Goal: Find contact information: Find contact information

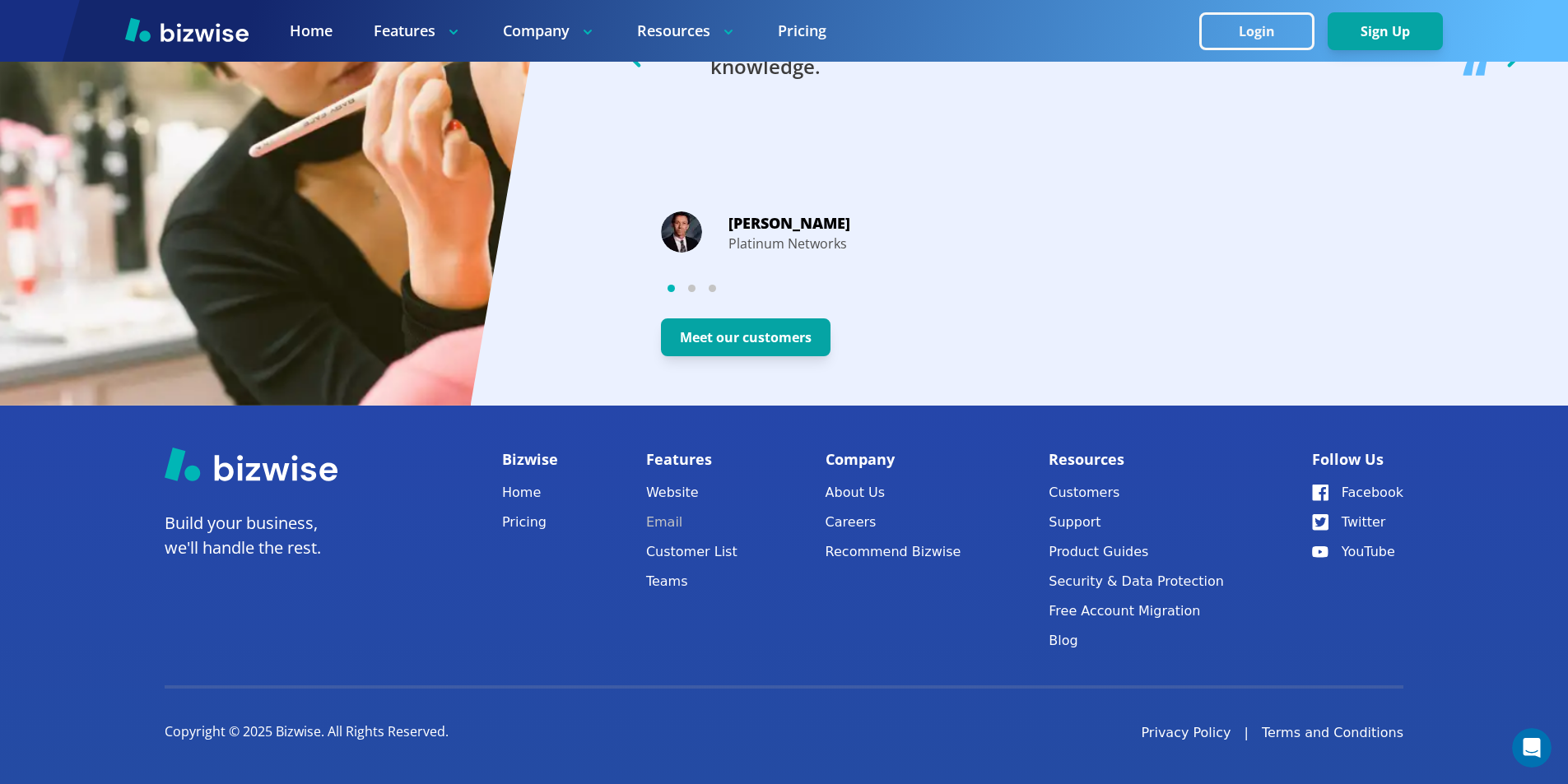
click at [673, 520] on link "Email" at bounding box center [691, 522] width 91 height 23
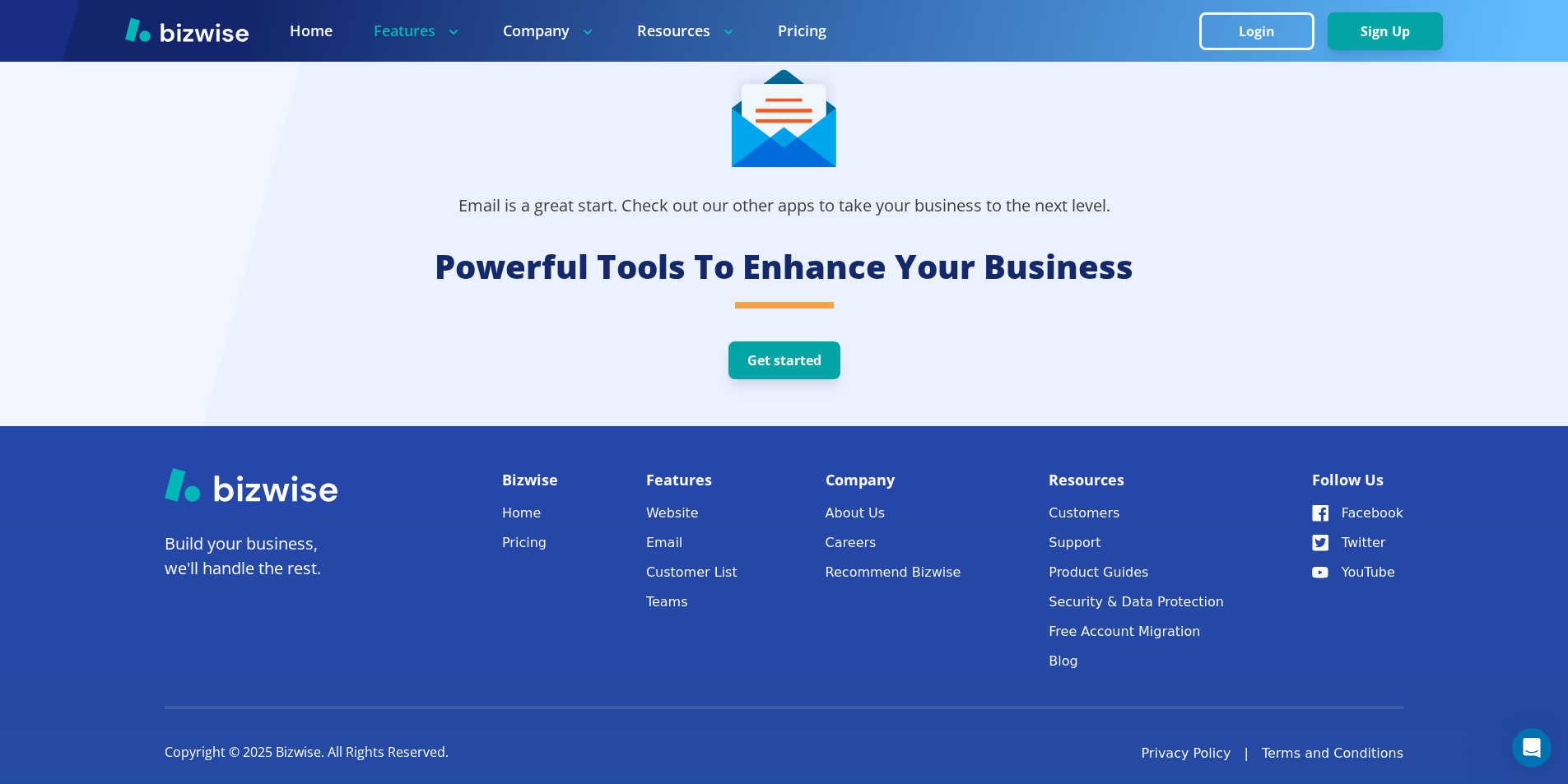
scroll to position [3703, 0]
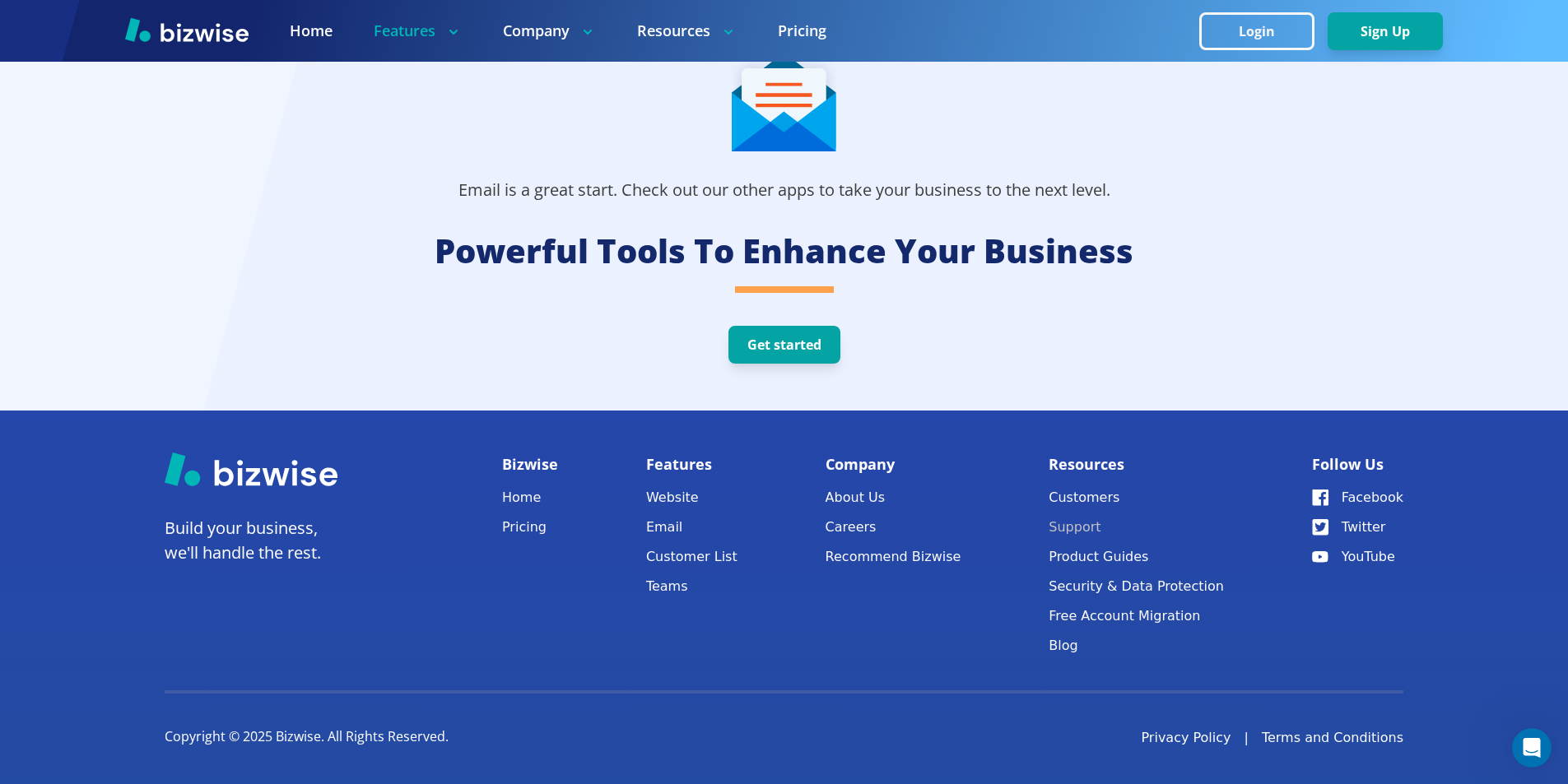
click at [1086, 531] on button "Support" at bounding box center [1136, 527] width 175 height 23
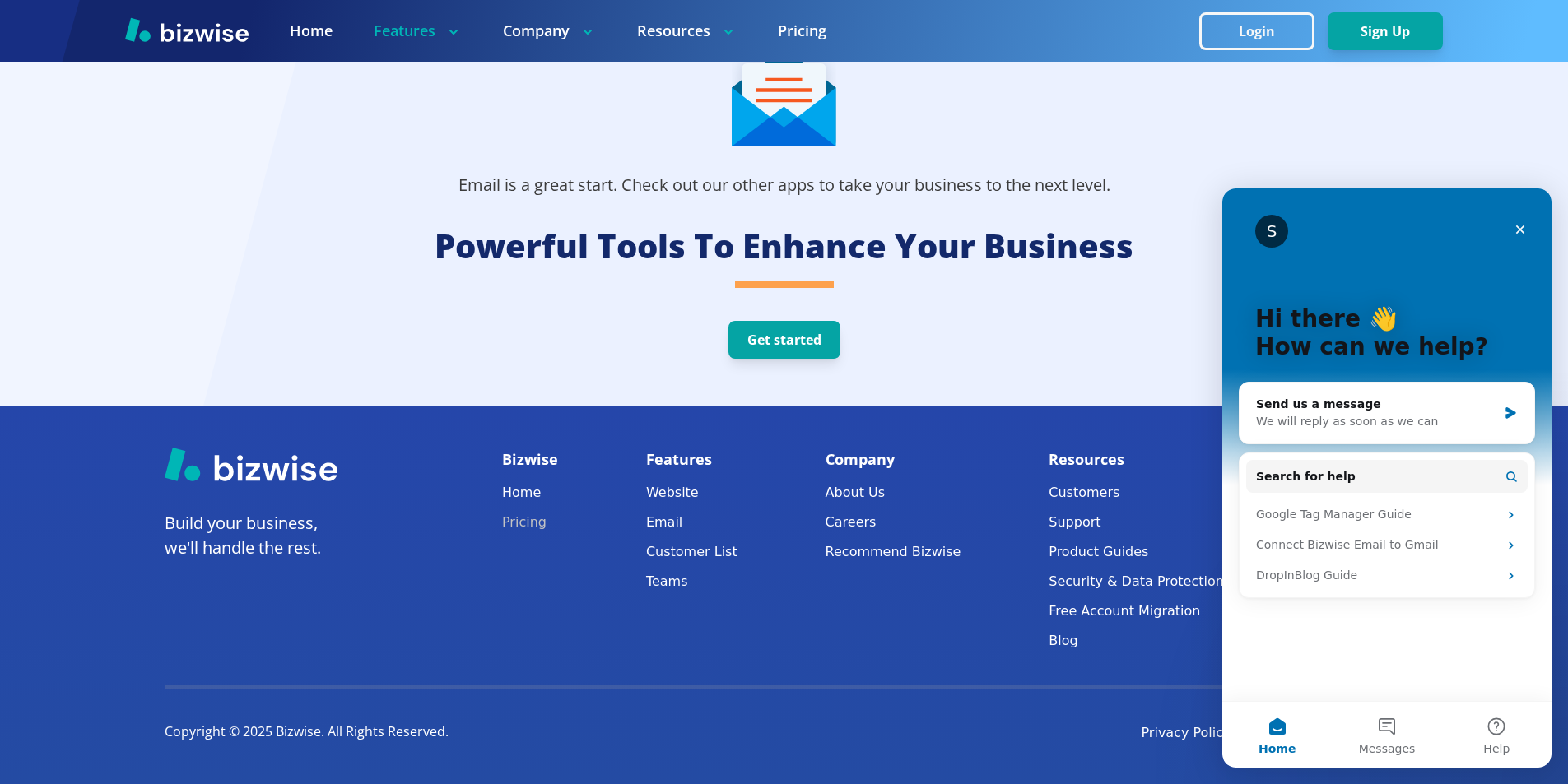
scroll to position [3710, 0]
click at [872, 491] on link "About Us" at bounding box center [893, 492] width 136 height 23
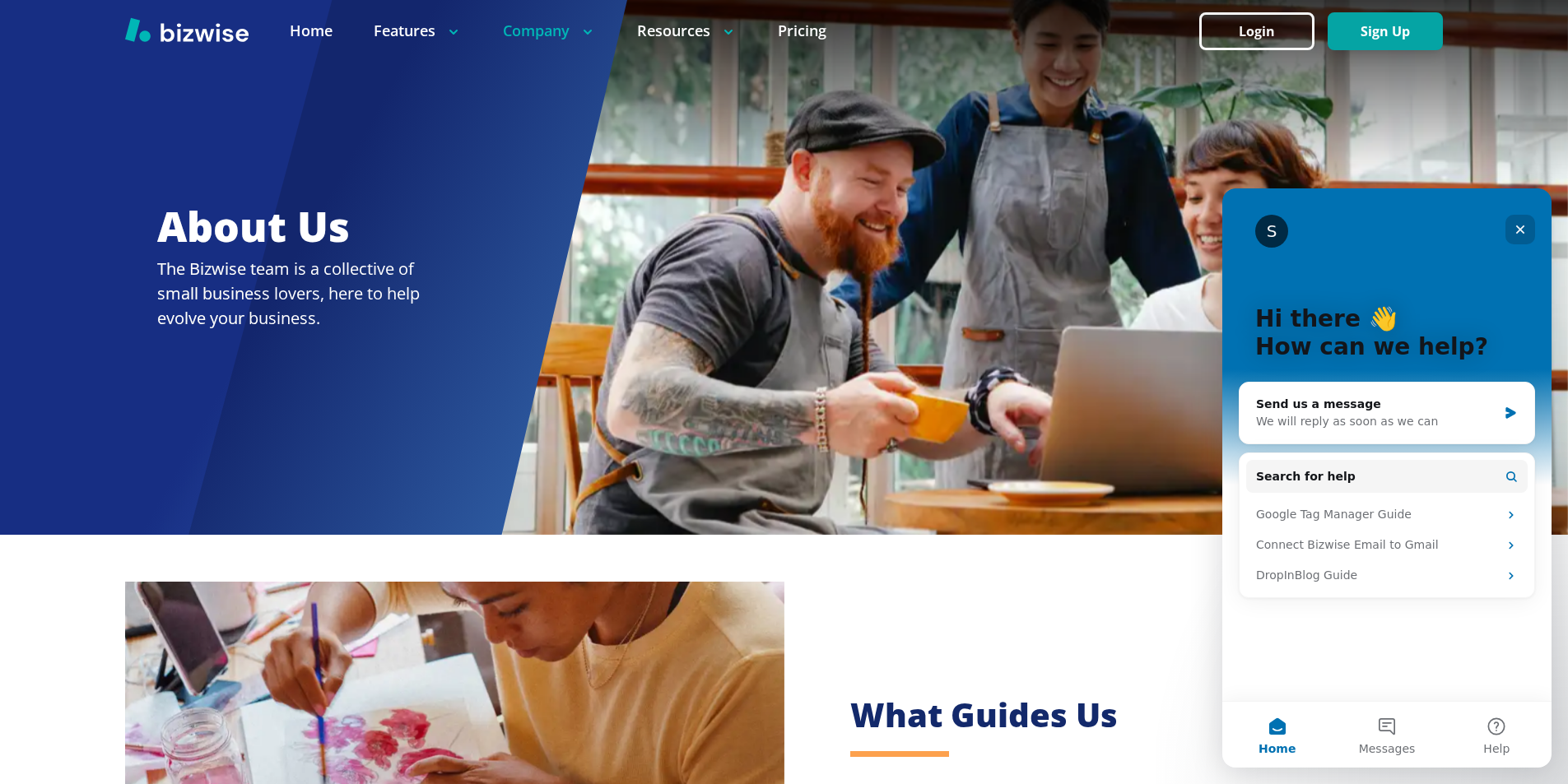
click at [1534, 226] on div "Close" at bounding box center [1520, 229] width 29 height 29
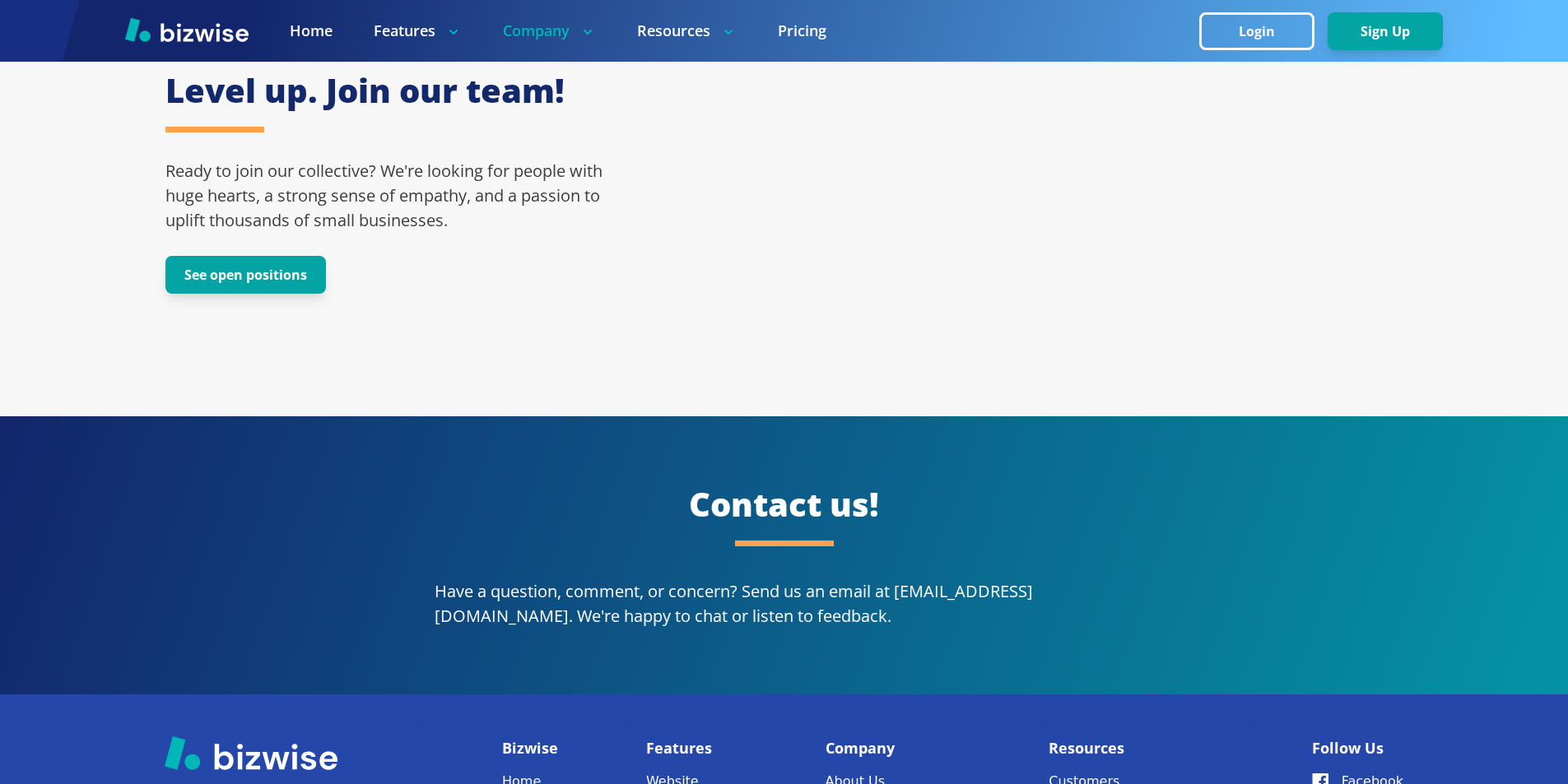
scroll to position [2962, 0]
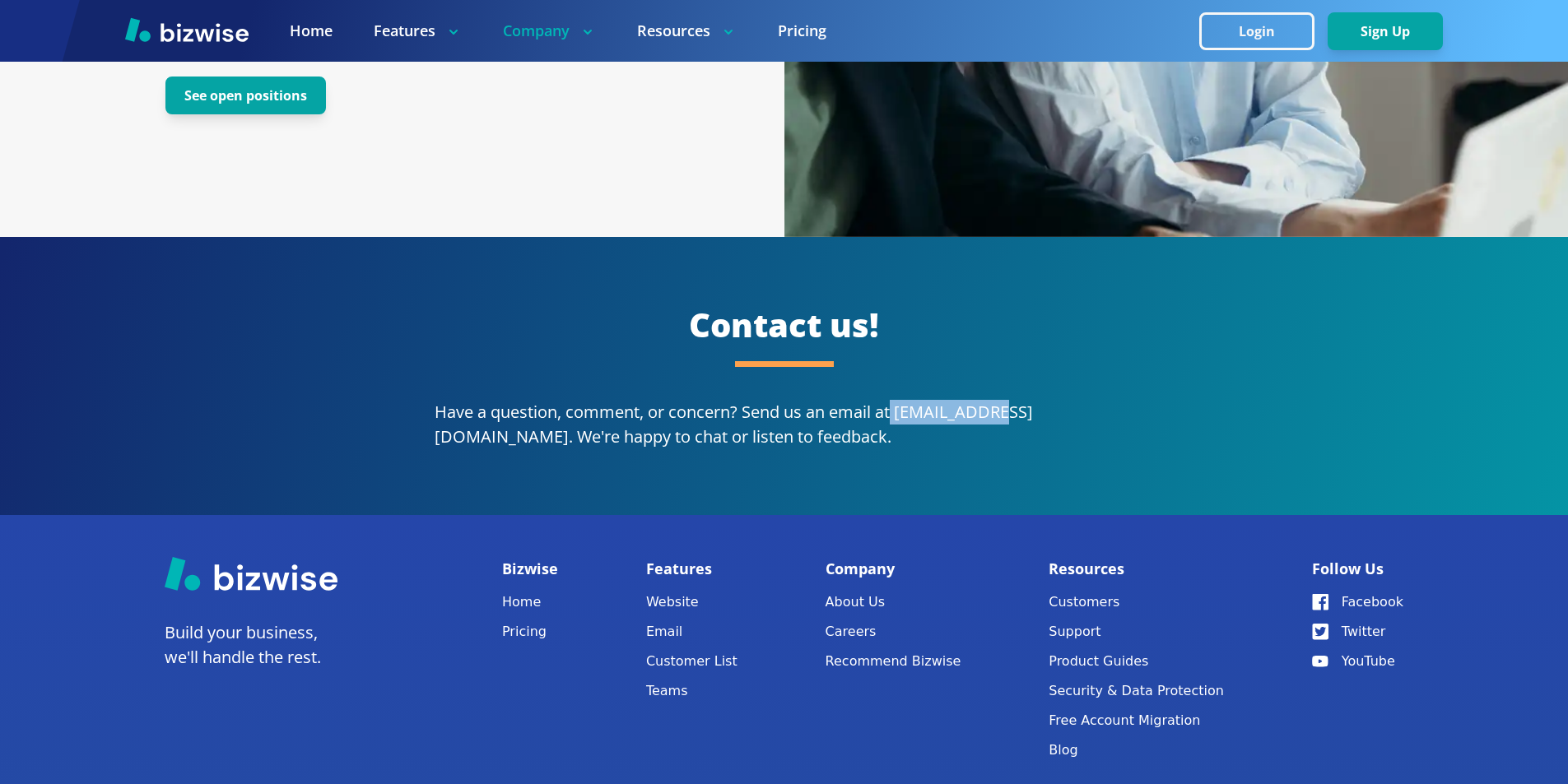
drag, startPoint x: 893, startPoint y: 387, endPoint x: 993, endPoint y: 387, distance: 100.0
click at [993, 400] on p "Have a question, comment, or concern? Send us an email at [EMAIL_ADDRESS][DOMAI…" at bounding box center [784, 424] width 700 height 49
click at [968, 400] on p "Have a question, comment, or concern? Send us an email at [EMAIL_ADDRESS][DOMAI…" at bounding box center [784, 424] width 700 height 49
click at [919, 400] on p "Have a question, comment, or concern? Send us an email at [EMAIL_ADDRESS][DOMAI…" at bounding box center [784, 424] width 700 height 49
drag, startPoint x: 899, startPoint y: 384, endPoint x: 1035, endPoint y: 386, distance: 136.0
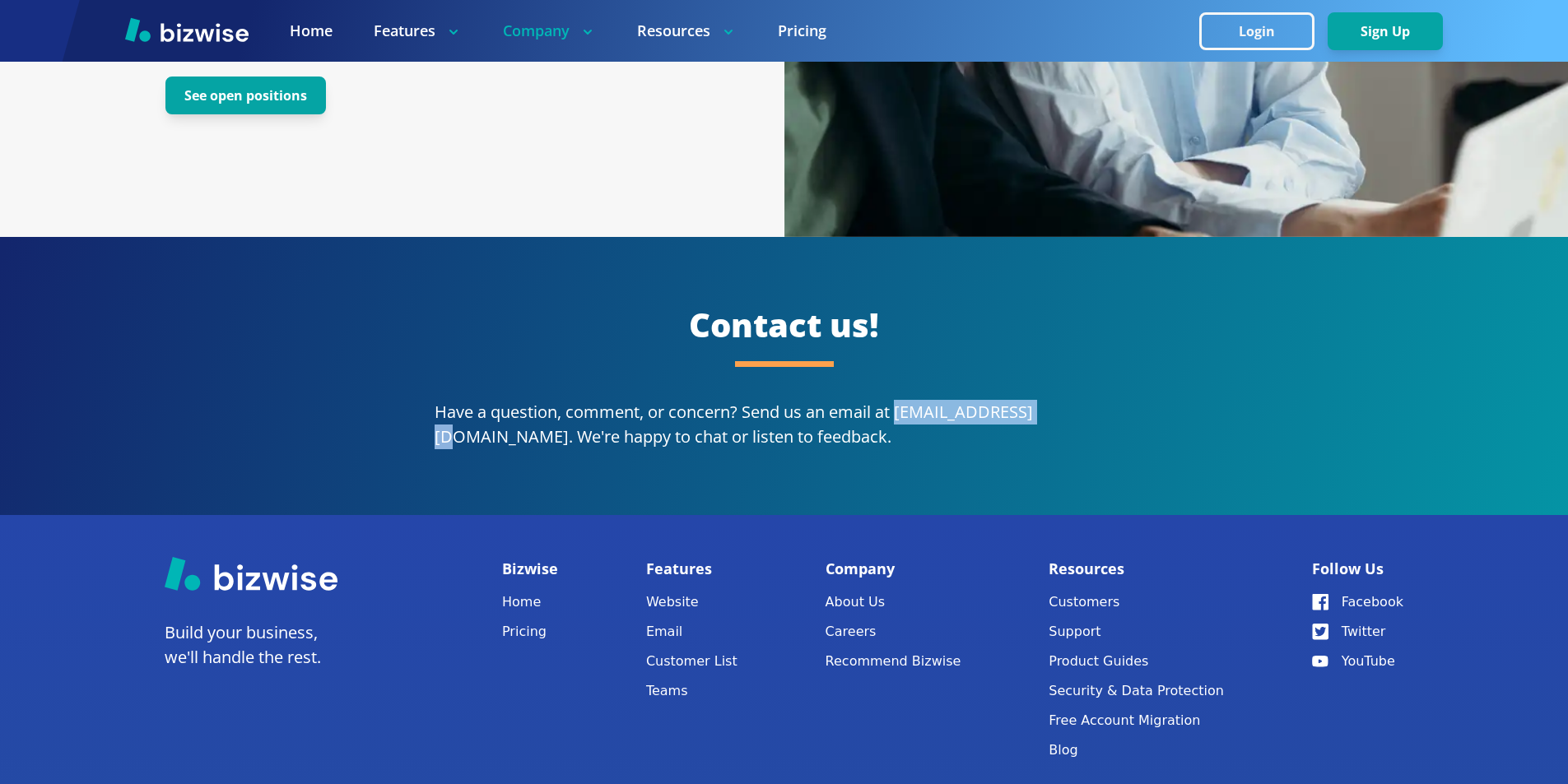
click at [1040, 400] on p "Have a question, comment, or concern? Send us an email at [EMAIL_ADDRESS][DOMAI…" at bounding box center [784, 424] width 700 height 49
copy p "[EMAIL_ADDRESS][DOMAIN_NAME]"
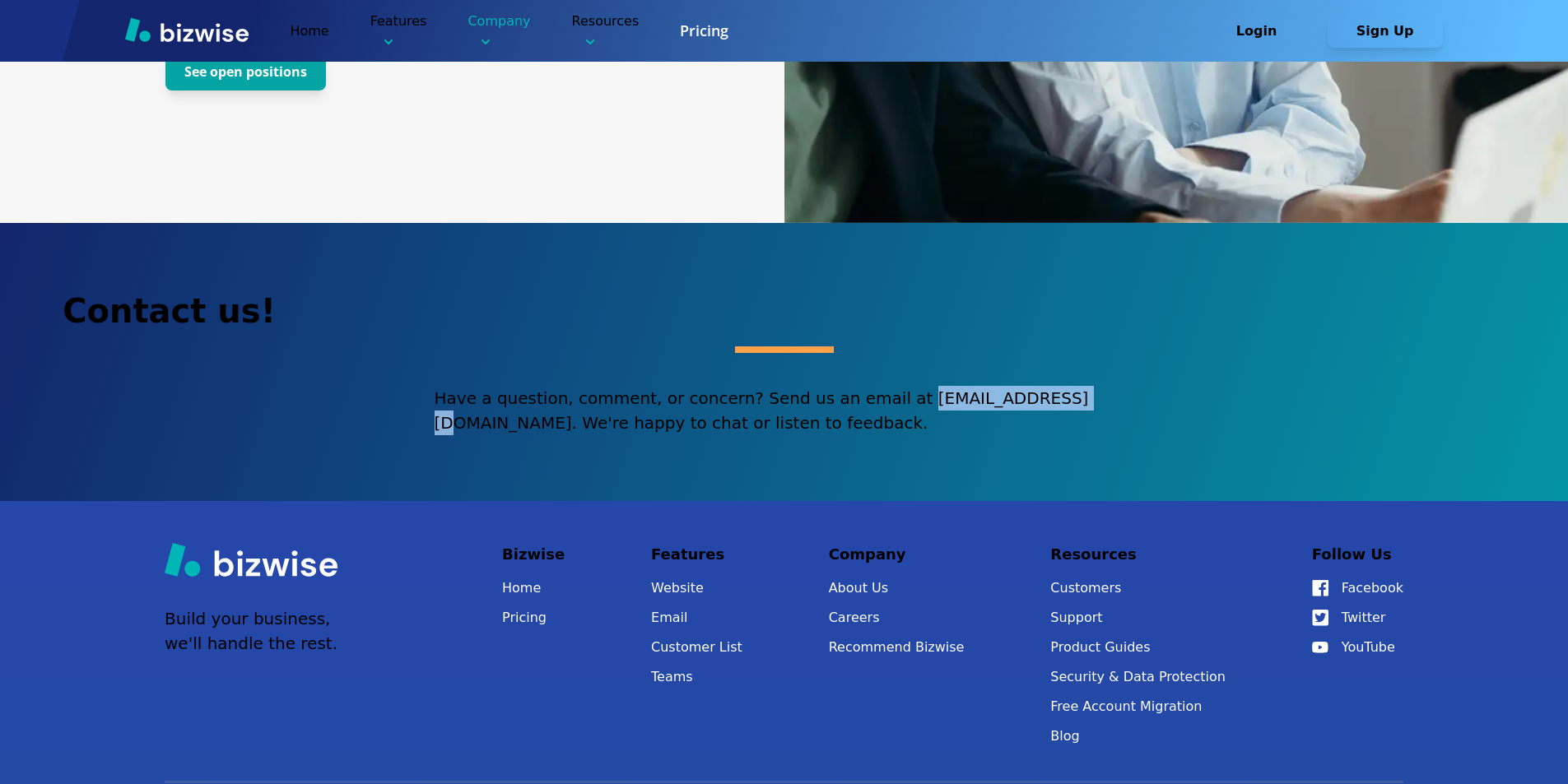
scroll to position [3710, 0]
